Goal: Task Accomplishment & Management: Manage account settings

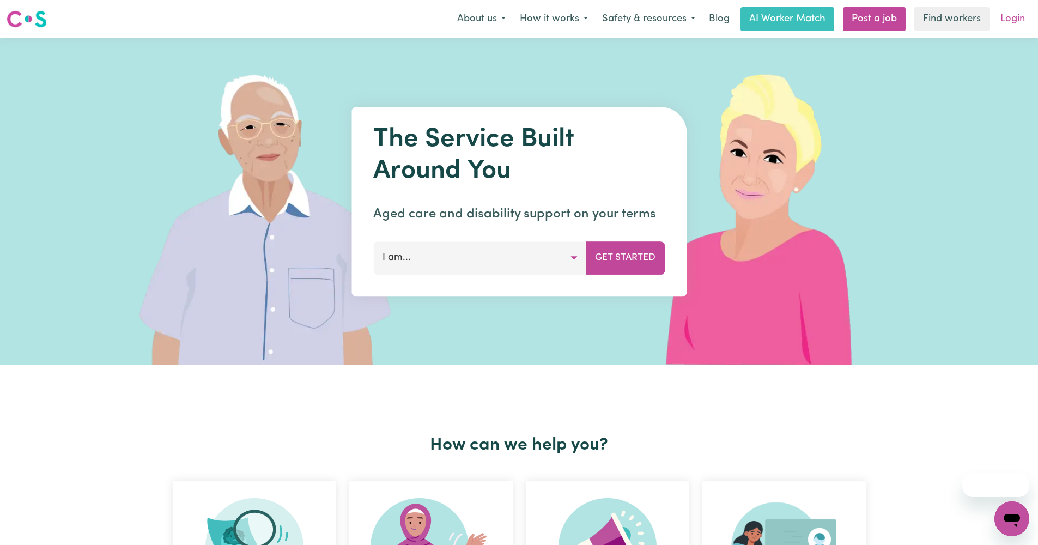
click at [1010, 22] on link "Login" at bounding box center [1013, 19] width 38 height 24
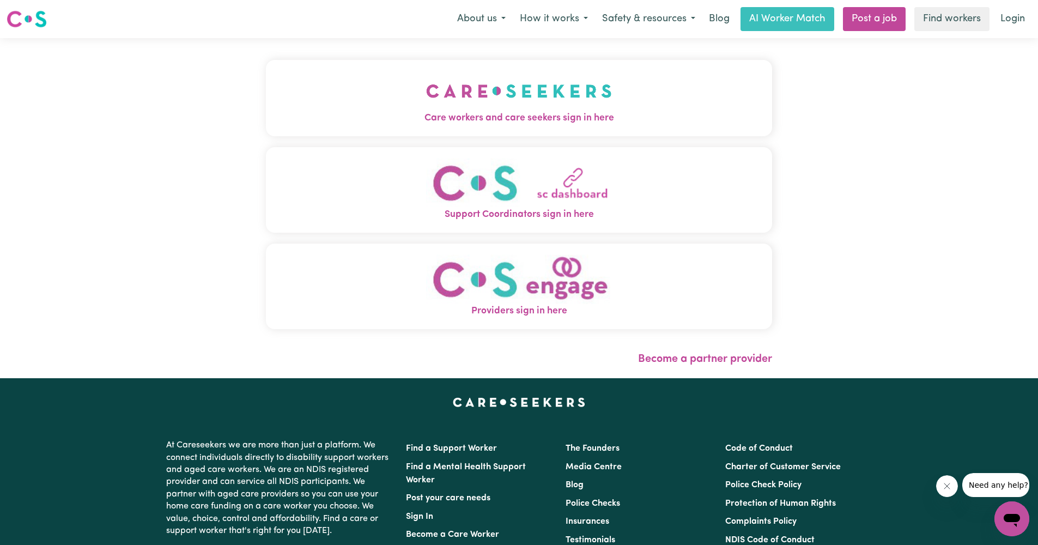
click at [504, 119] on span "Care workers and care seekers sign in here" at bounding box center [519, 118] width 506 height 14
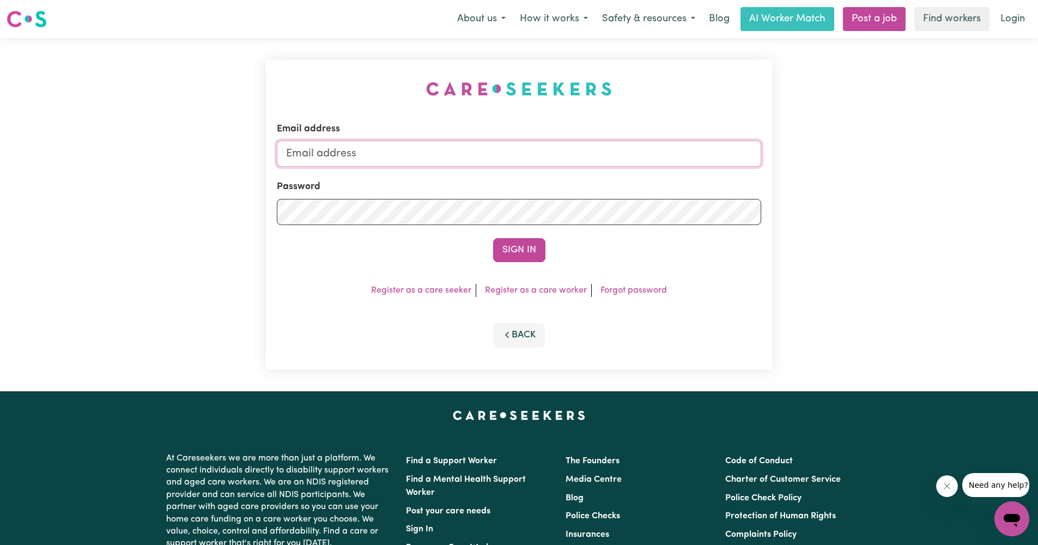
type input "[EMAIL_ADDRESS][DOMAIN_NAME]"
click at [519, 249] on button "Sign In" at bounding box center [519, 250] width 52 height 24
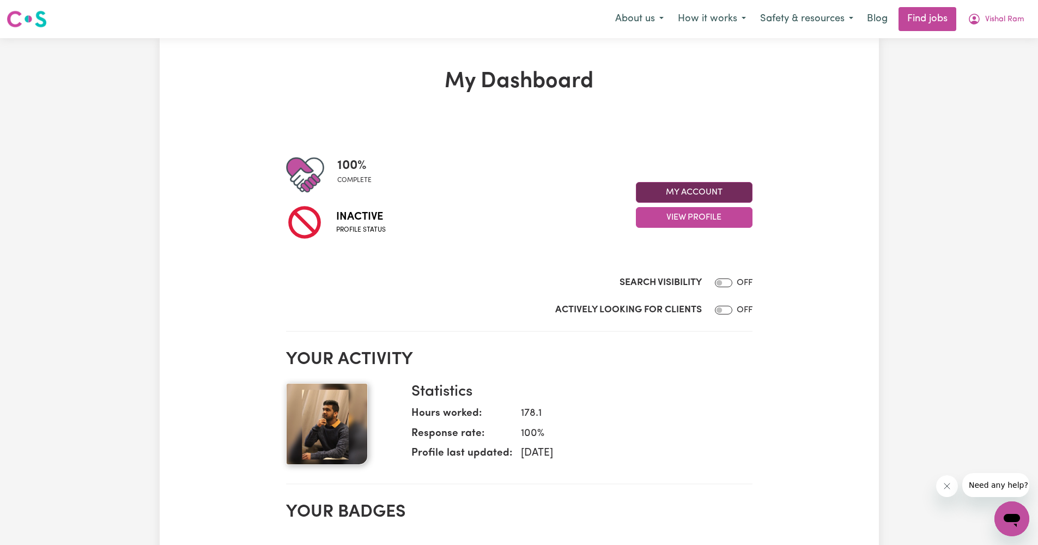
click at [730, 195] on button "My Account" at bounding box center [694, 192] width 117 height 21
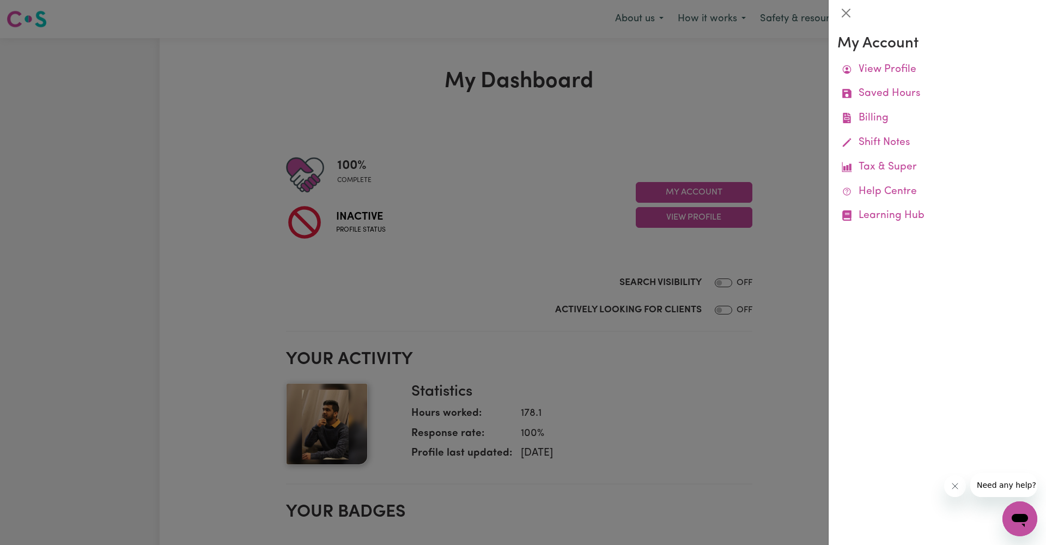
click at [762, 147] on div at bounding box center [523, 272] width 1046 height 545
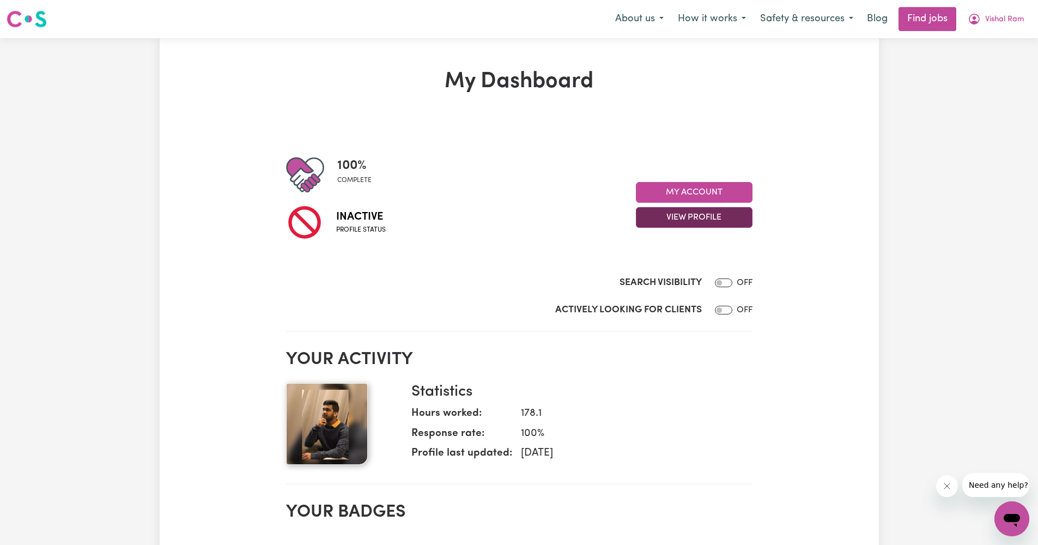
click at [720, 214] on button "View Profile" at bounding box center [694, 217] width 117 height 21
click at [675, 247] on link "View Profile" at bounding box center [687, 245] width 102 height 22
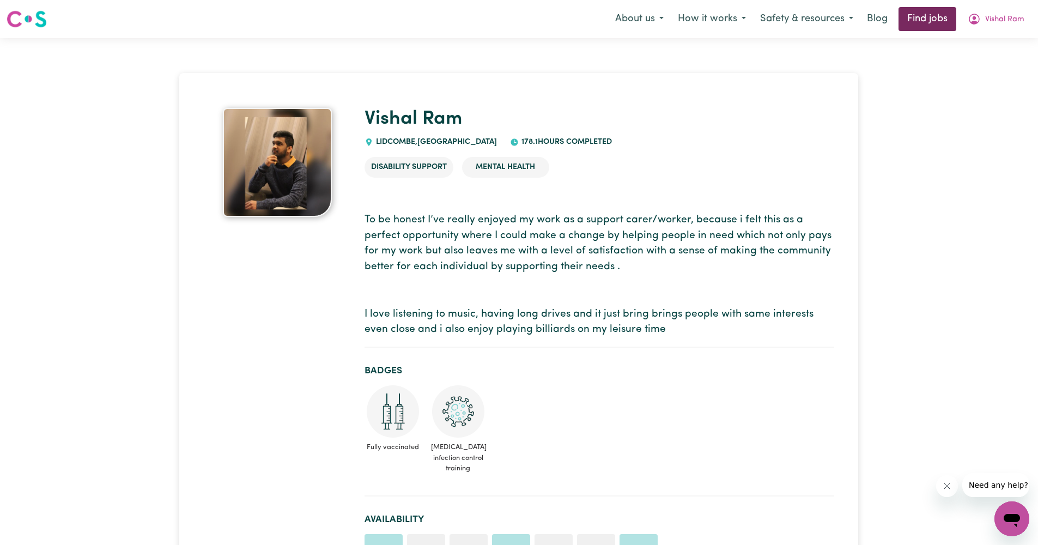
click at [949, 24] on link "Find jobs" at bounding box center [927, 19] width 58 height 24
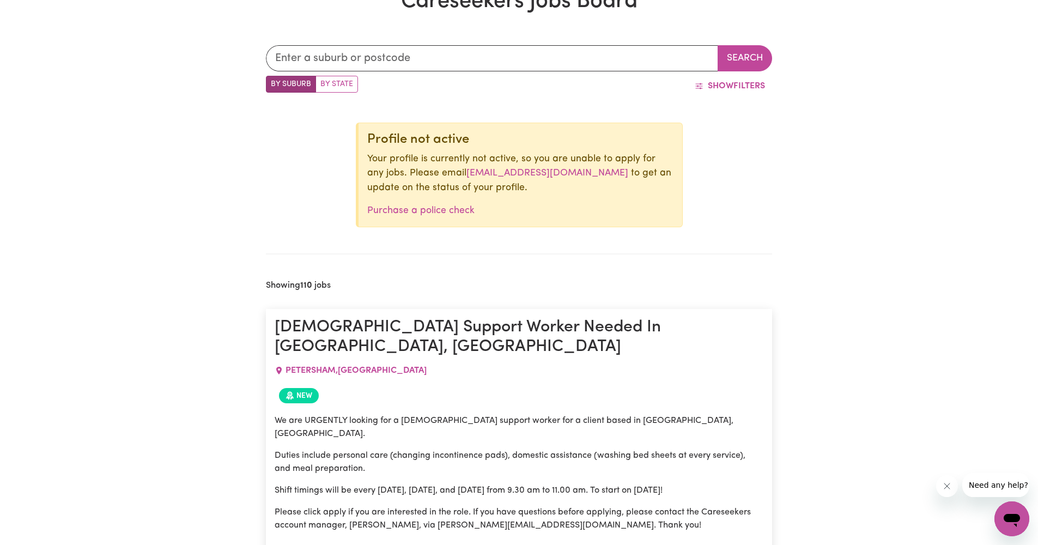
scroll to position [400, 0]
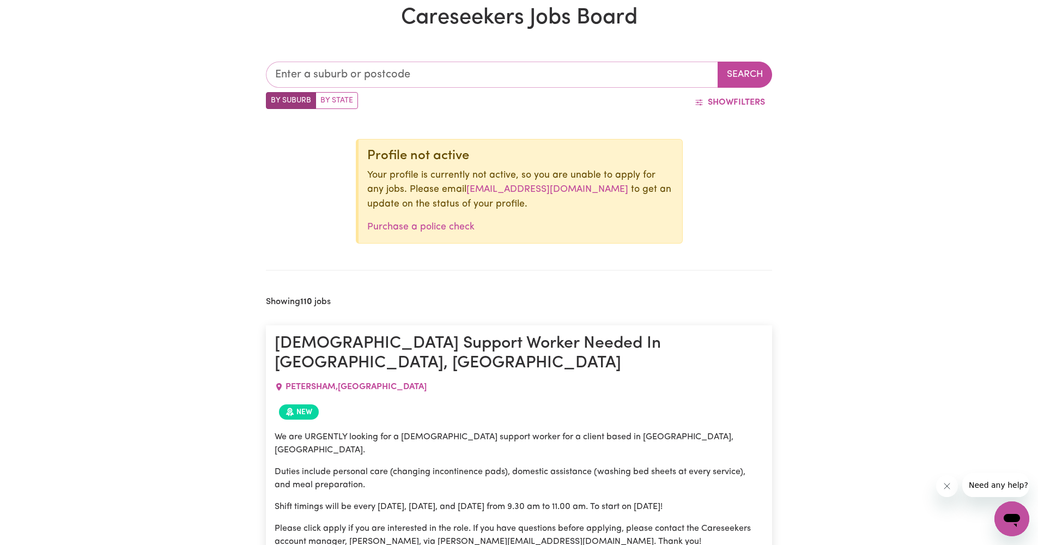
click at [381, 77] on input "text" at bounding box center [492, 75] width 452 height 26
type input "2155"
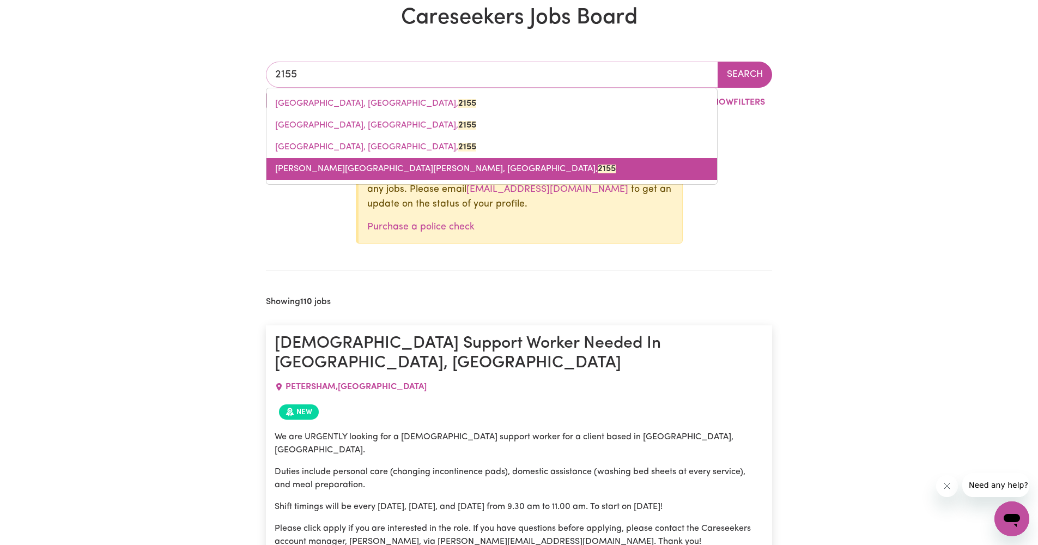
click at [598, 167] on mark "2155" at bounding box center [607, 169] width 18 height 9
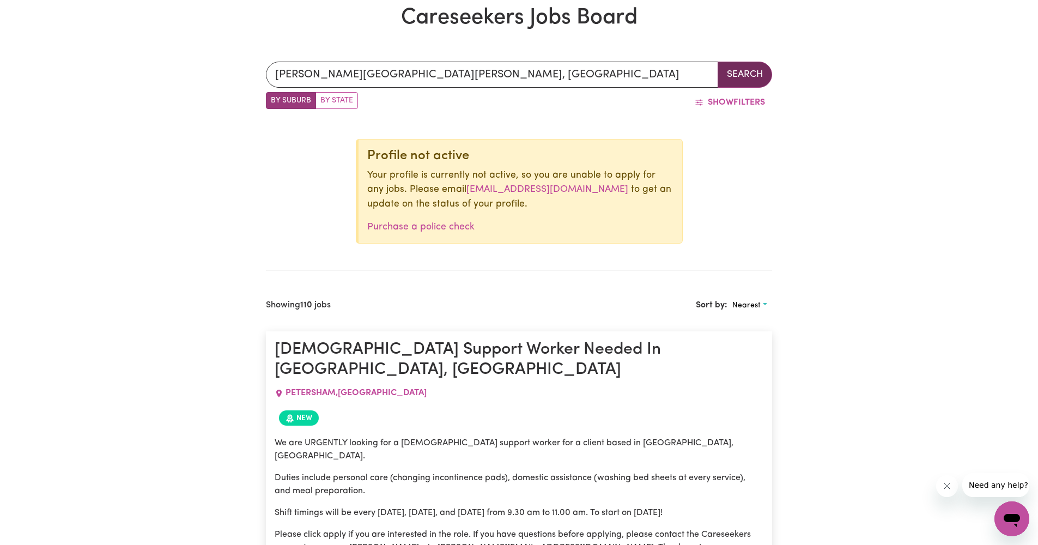
click at [745, 67] on button "Search" at bounding box center [744, 75] width 54 height 26
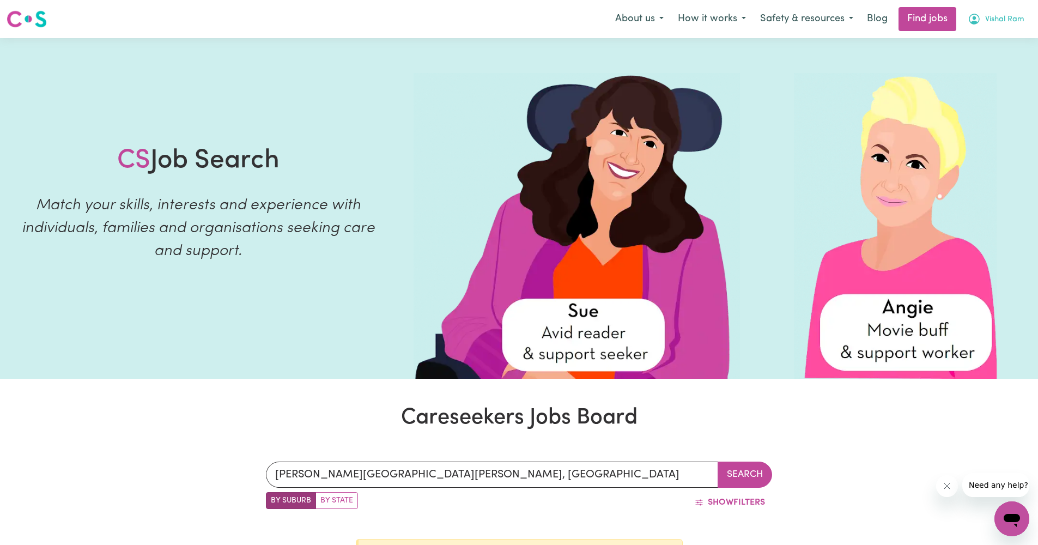
click at [977, 20] on icon "My Account" at bounding box center [973, 19] width 13 height 13
click at [969, 80] on link "Logout" at bounding box center [988, 83] width 86 height 21
